Goal: Task Accomplishment & Management: Use online tool/utility

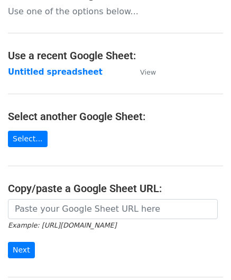
scroll to position [106, 0]
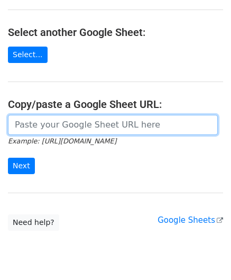
click at [48, 123] on input "url" at bounding box center [113, 125] width 210 height 20
paste input "[URL][DOMAIN_NAME]"
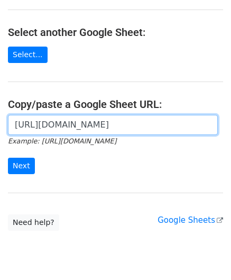
scroll to position [0, 247]
type input "[URL][DOMAIN_NAME]"
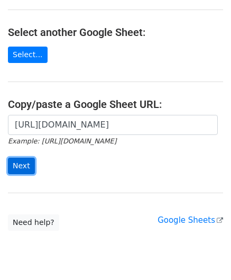
click at [22, 160] on input "Next" at bounding box center [21, 166] width 27 height 16
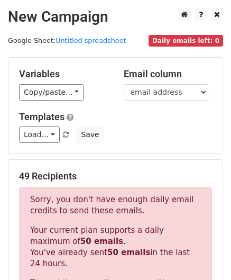
scroll to position [357, 0]
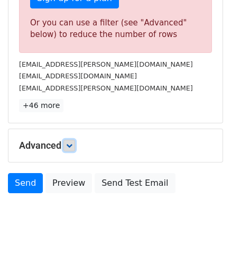
click at [75, 141] on link at bounding box center [69, 146] width 12 height 12
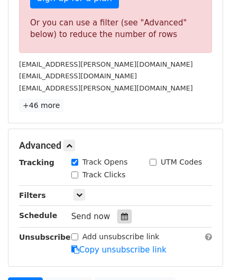
click at [120, 210] on div at bounding box center [124, 217] width 14 height 14
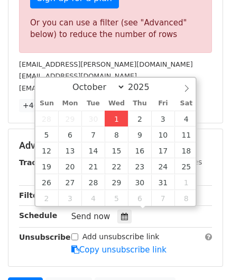
type input "[DATE] 12:00"
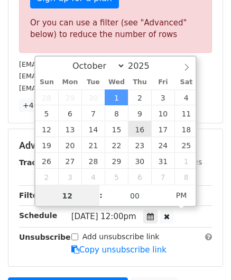
paste input "6"
type input "6"
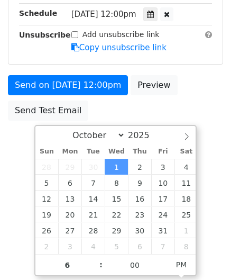
type input "[DATE] 18:00"
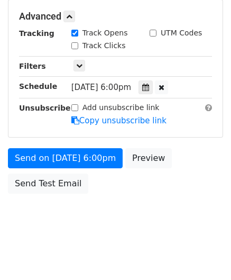
scroll to position [485, 0]
